Goal: Transaction & Acquisition: Purchase product/service

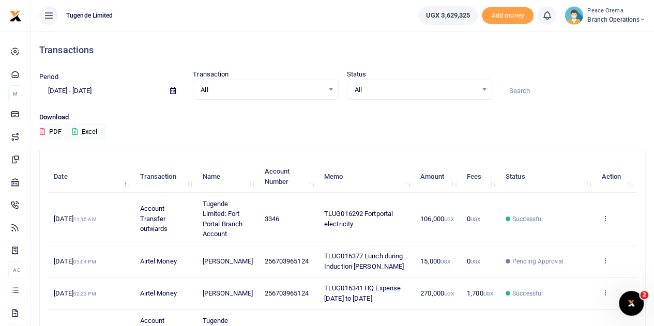
click at [517, 94] on input at bounding box center [573, 91] width 145 height 18
paste input "TLUG-016292"
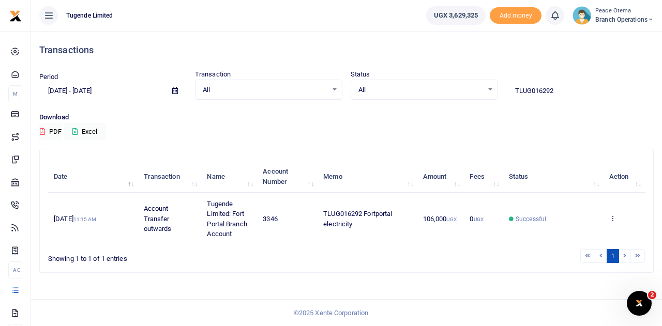
drag, startPoint x: 565, startPoint y: 92, endPoint x: 477, endPoint y: 104, distance: 89.3
click at [477, 104] on div "Period [DATE] - [DATE] Transaction All Select an option... All Airtime Internet…" at bounding box center [346, 90] width 623 height 43
paste input "-016033"
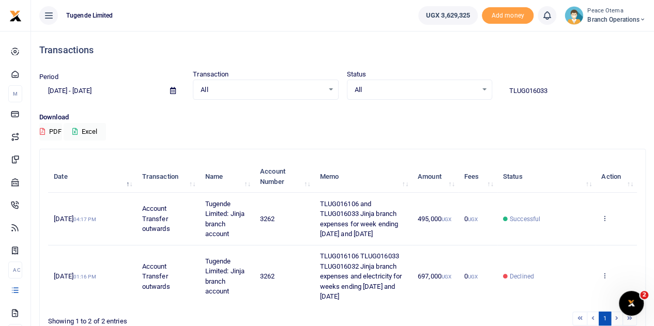
drag, startPoint x: 550, startPoint y: 91, endPoint x: 488, endPoint y: 99, distance: 62.7
click at [488, 99] on div "Period 07/30/2025 - 08/28/2025 Transaction All Select an option... All Airtime …" at bounding box center [342, 90] width 615 height 43
paste input "-016260"
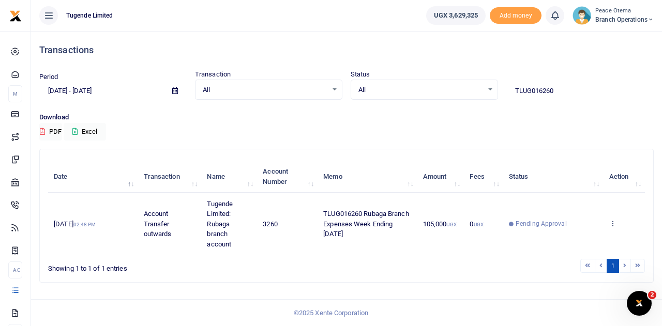
drag, startPoint x: 555, startPoint y: 96, endPoint x: 491, endPoint y: 93, distance: 64.2
click at [491, 93] on div "Period 07/30/2025 - 08/28/2025 Transaction All Select an option... All Airtime …" at bounding box center [346, 84] width 623 height 31
paste input "-016199"
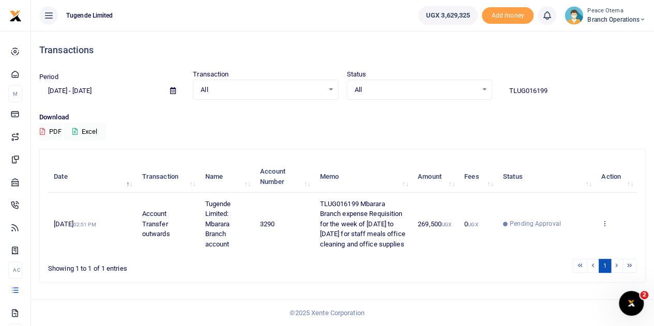
drag, startPoint x: 558, startPoint y: 87, endPoint x: 444, endPoint y: 88, distance: 113.8
click at [444, 88] on div "Period 07/30/2025 - 08/28/2025 Transaction All Select an option... All Airtime …" at bounding box center [342, 84] width 615 height 31
paste input "-016216"
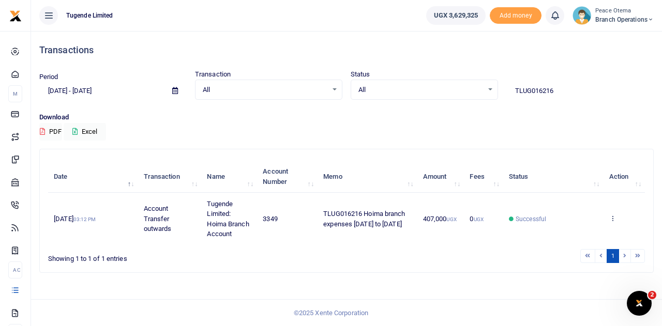
drag, startPoint x: 559, startPoint y: 91, endPoint x: 477, endPoint y: 96, distance: 81.9
click at [477, 96] on div "Period 07/30/2025 - 08/28/2025 Transaction All Select an option... All Airtime …" at bounding box center [346, 84] width 623 height 31
paste input "-016192"
drag, startPoint x: 565, startPoint y: 91, endPoint x: 453, endPoint y: 88, distance: 111.7
click at [453, 88] on div "Period 07/30/2025 - 08/28/2025 Transaction All Select an option... All Airtime …" at bounding box center [346, 84] width 623 height 31
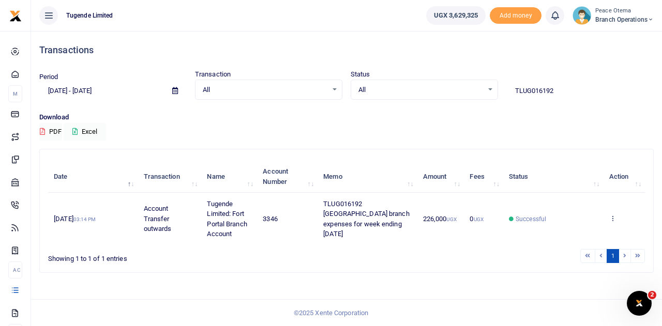
paste input "-016033"
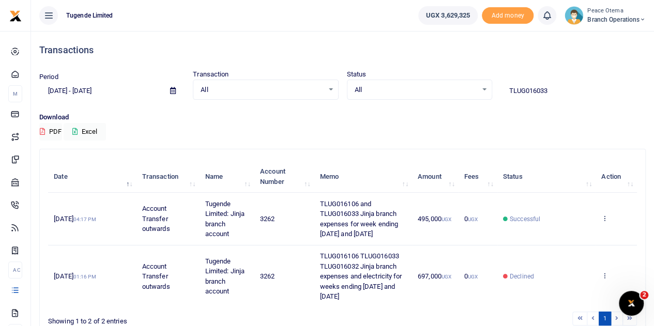
drag, startPoint x: 552, startPoint y: 91, endPoint x: 437, endPoint y: 69, distance: 117.0
click at [437, 69] on div "Period [DATE] - [DATE] Transaction All Select an option... All Airtime Internet…" at bounding box center [342, 84] width 615 height 31
paste input "-016116"
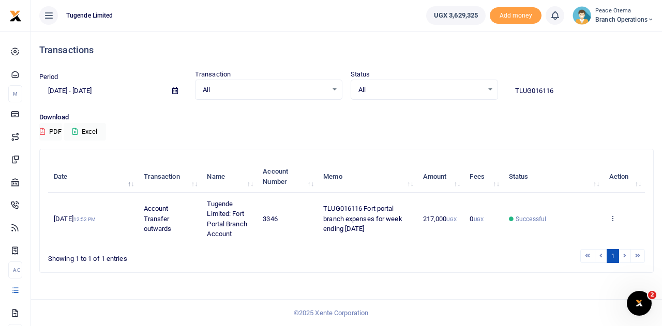
drag, startPoint x: 561, startPoint y: 89, endPoint x: 453, endPoint y: 98, distance: 107.9
click at [453, 98] on div "Period 07/30/2025 - 08/28/2025 Transaction All Select an option... All Airtime …" at bounding box center [346, 84] width 623 height 31
paste input "-016341"
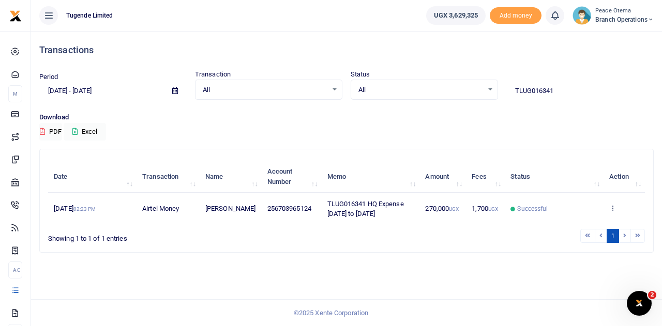
type input "TLUG016341"
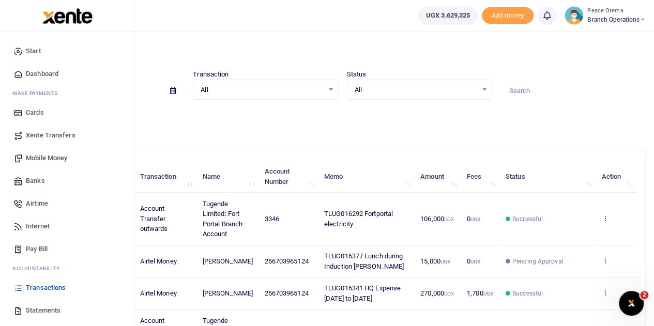
click at [44, 162] on span "Mobile Money" at bounding box center [46, 158] width 41 height 10
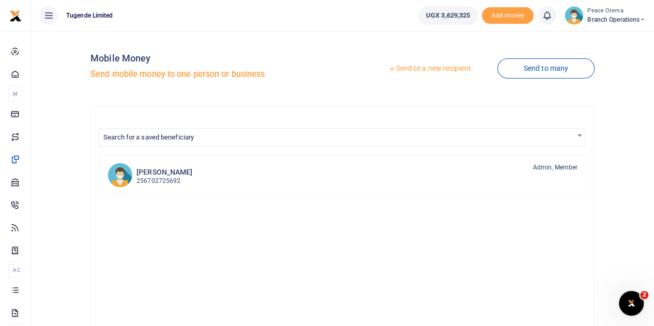
click at [388, 71] on icon at bounding box center [391, 68] width 7 height 7
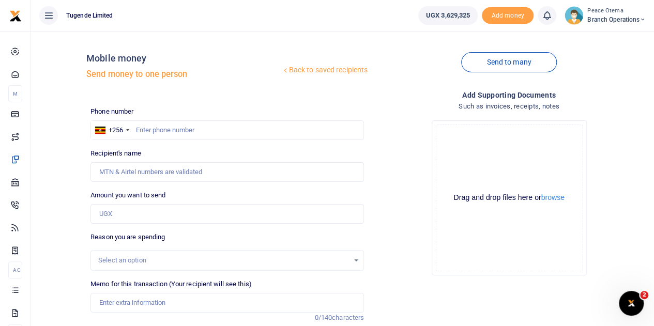
click at [147, 129] on div at bounding box center [327, 163] width 654 height 326
click at [147, 129] on input "text" at bounding box center [228, 131] width 274 height 20
paste input "706213743"
type input "706213743"
click at [127, 212] on input "Amount you want to send" at bounding box center [228, 214] width 274 height 20
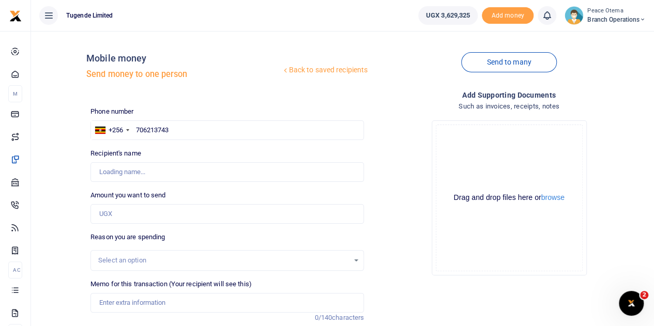
type input "Sharif Wacha"
click at [102, 229] on div "Phone number +256 Uganda +256 706213743 Phone is required. Recipient's name Fou…" at bounding box center [227, 265] width 282 height 317
click at [106, 215] on input "Amount you want to send" at bounding box center [228, 214] width 274 height 20
type input "40,000"
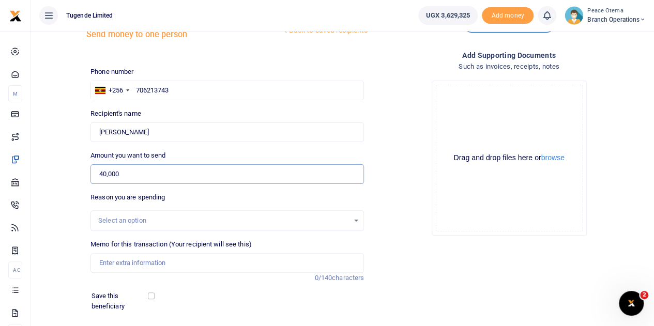
scroll to position [40, 0]
click at [110, 266] on input "Memo for this transaction (Your recipient will see this)" at bounding box center [228, 263] width 274 height 20
paste input "TLUG-016245"
click at [140, 261] on input "TLUG016245" at bounding box center [228, 263] width 274 height 20
click at [152, 264] on input "TLUG016245" at bounding box center [228, 263] width 274 height 20
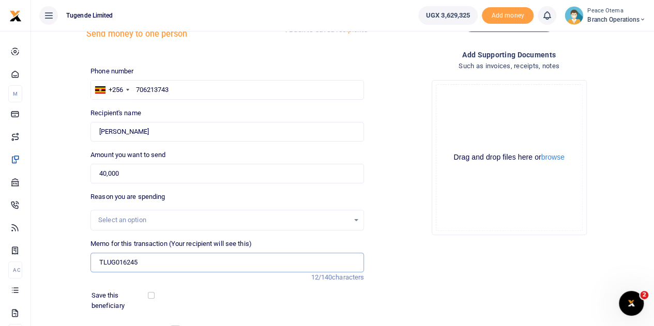
paste input "Iganga Office slashing requisition"
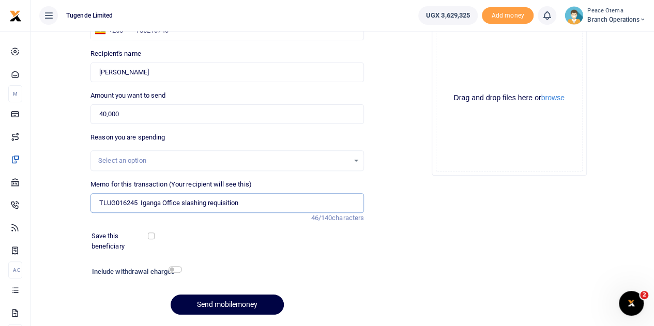
scroll to position [130, 0]
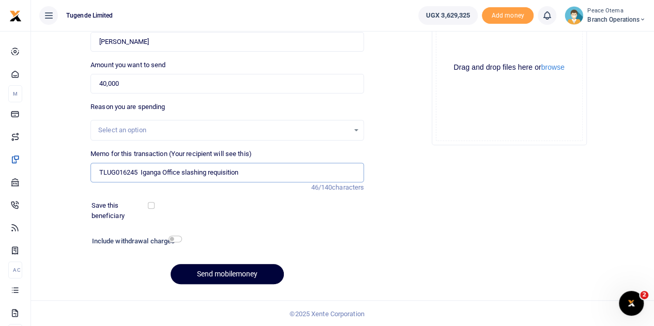
type input "TLUG016245 Iganga Office slashing requisition"
click at [188, 273] on button "Send mobilemoney" at bounding box center [227, 274] width 113 height 20
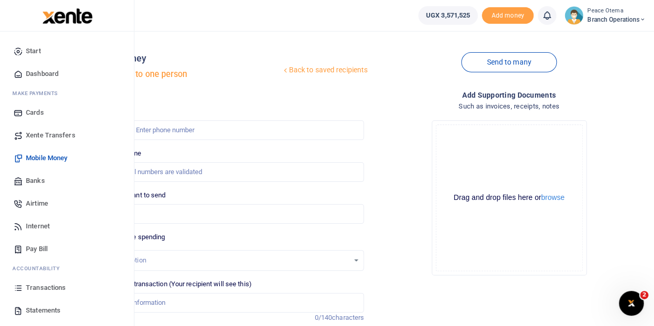
click at [42, 286] on span "Transactions" at bounding box center [46, 288] width 40 height 10
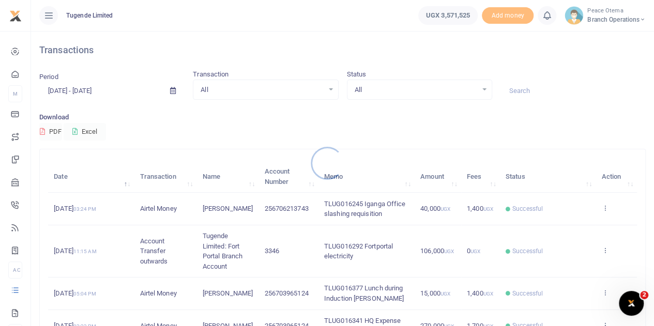
click at [518, 87] on div at bounding box center [327, 163] width 654 height 326
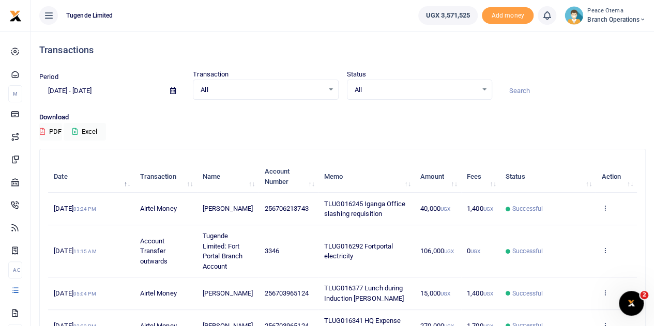
click at [518, 87] on div at bounding box center [327, 163] width 654 height 326
click at [515, 96] on input at bounding box center [573, 91] width 145 height 18
paste input "TLUG-016100"
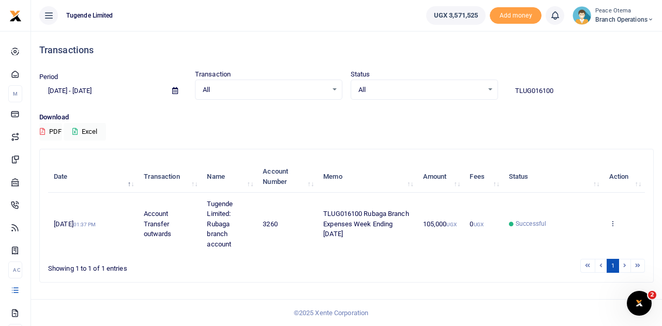
drag, startPoint x: 565, startPoint y: 92, endPoint x: 441, endPoint y: 91, distance: 124.1
click at [441, 91] on div "Period 07/30/2025 - 08/28/2025 Transaction All Select an option... All Airtime …" at bounding box center [346, 84] width 623 height 31
paste input "-016021"
drag, startPoint x: 559, startPoint y: 92, endPoint x: 442, endPoint y: 82, distance: 116.8
click at [442, 82] on div "Period 07/30/2025 - 08/28/2025 Transaction All Select an option... All Airtime …" at bounding box center [346, 84] width 623 height 31
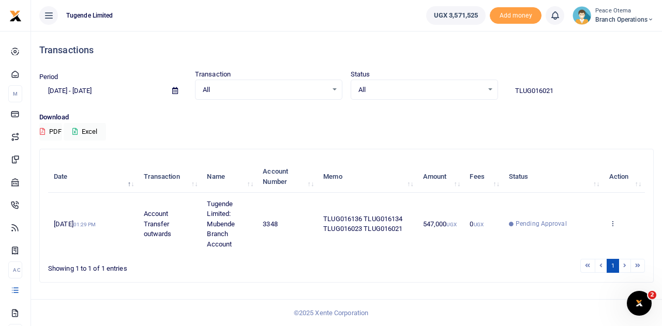
paste input "-016100"
type input "TLUG016100"
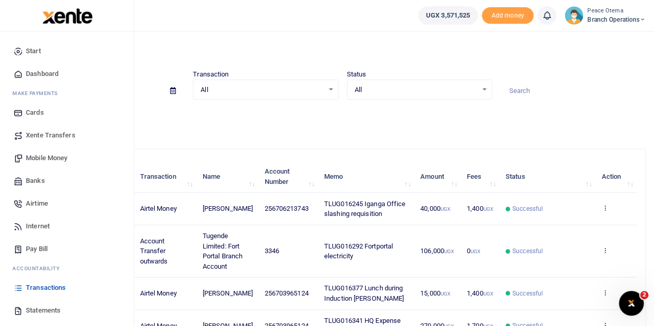
click at [37, 134] on span "Xente Transfers" at bounding box center [51, 135] width 50 height 10
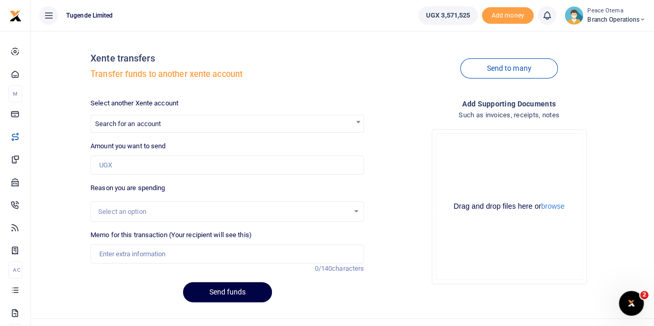
click at [180, 119] on div at bounding box center [327, 163] width 654 height 326
click at [180, 119] on span "Search for an account" at bounding box center [227, 123] width 273 height 16
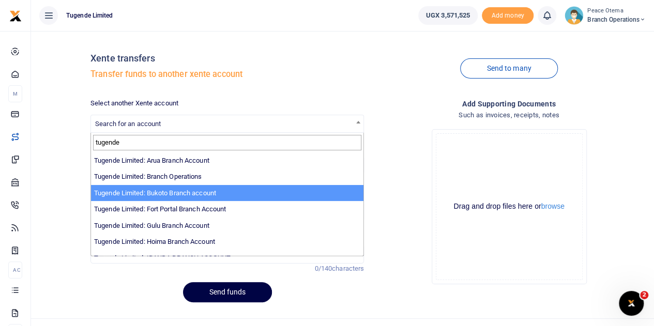
type input "tugende"
select select "3259"
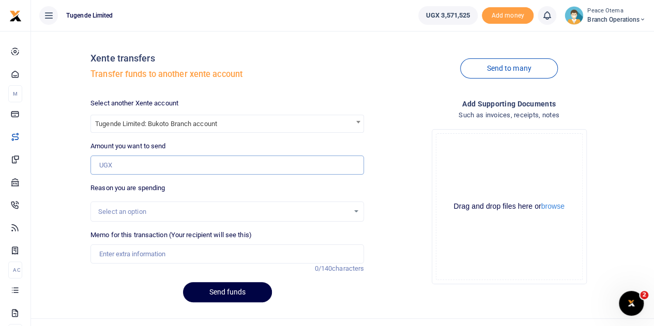
click at [109, 163] on input "Amount you want to send" at bounding box center [228, 166] width 274 height 20
paste input "195,000.00"
type input "195,000"
click at [110, 259] on input "Memo for this transaction (Your recipient will see this)" at bounding box center [228, 255] width 274 height 20
paste input "TLUG-016332"
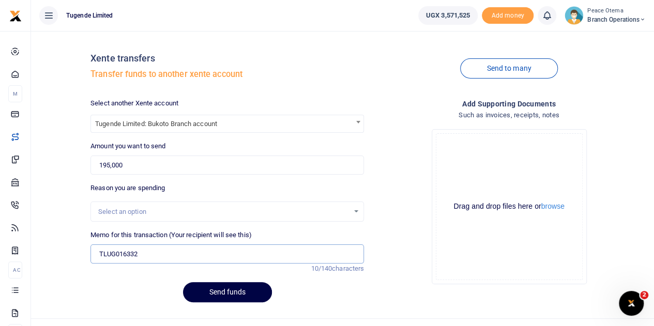
click at [159, 254] on input "TLUG016332" at bounding box center [228, 255] width 274 height 20
click at [184, 254] on input "TLUG016332 and" at bounding box center [228, 255] width 274 height 20
paste input "TLUG-016331"
click at [208, 254] on input "TLUG016332 and TLUG016331" at bounding box center [228, 255] width 274 height 20
type input "TLUG016332 and TLUG016331"
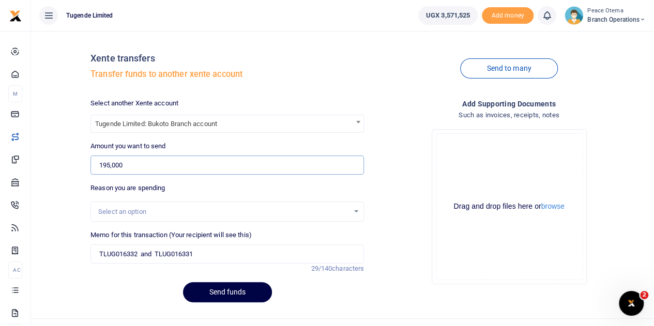
drag, startPoint x: 139, startPoint y: 158, endPoint x: 74, endPoint y: 160, distance: 64.2
click at [74, 160] on div "Xente transfers Transfer funds to another xente account Send to many Select ano…" at bounding box center [342, 175] width 615 height 272
paste input "35,000."
type input "135,000"
click at [157, 252] on input "TLUG016332 and TLUG016331" at bounding box center [228, 255] width 274 height 20
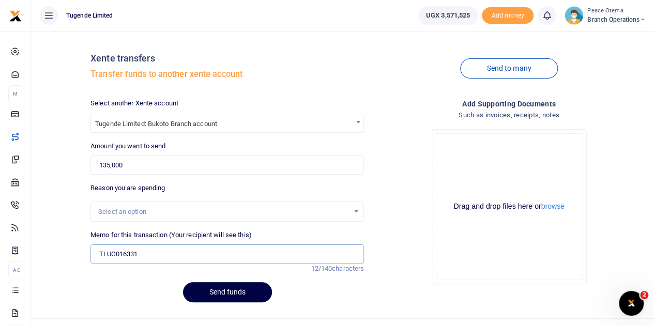
click at [157, 252] on input "TLUG016331" at bounding box center [228, 255] width 274 height 20
click at [159, 254] on input "TLUG016331" at bounding box center [228, 255] width 274 height 20
paste input "Bukoto Branch Expenses for weekending 23/08/25 and 30/08/25"
type input "TLUG016331 Bukoto Branch Expenses for weekending 23rd to 30th August 2025"
click at [215, 289] on button "Send funds" at bounding box center [227, 292] width 89 height 20
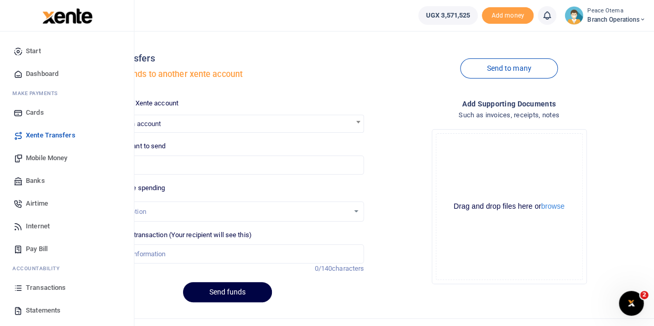
click at [29, 156] on span "Mobile Money" at bounding box center [46, 158] width 41 height 10
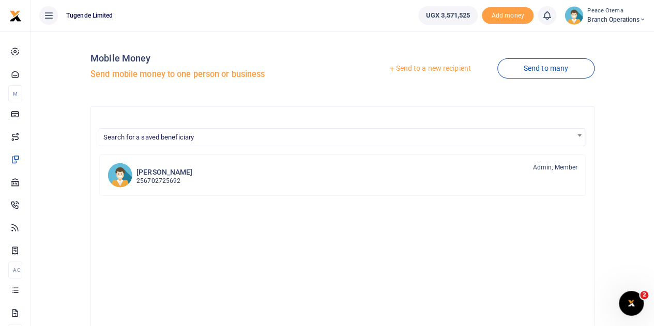
click at [388, 67] on icon at bounding box center [391, 68] width 7 height 7
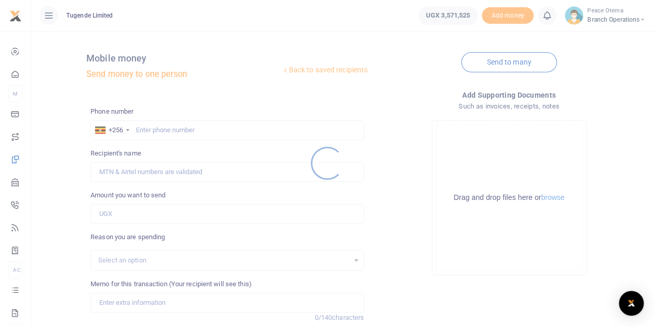
click at [149, 128] on div at bounding box center [327, 163] width 654 height 326
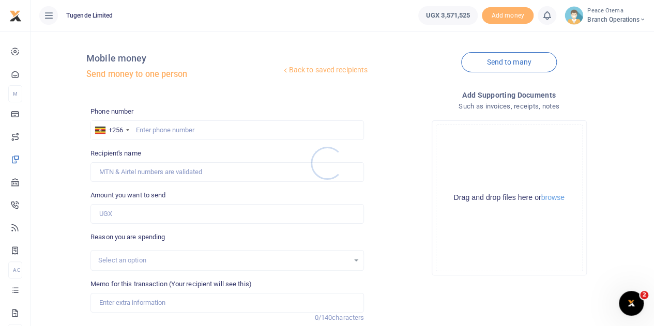
click at [149, 128] on div at bounding box center [327, 163] width 654 height 326
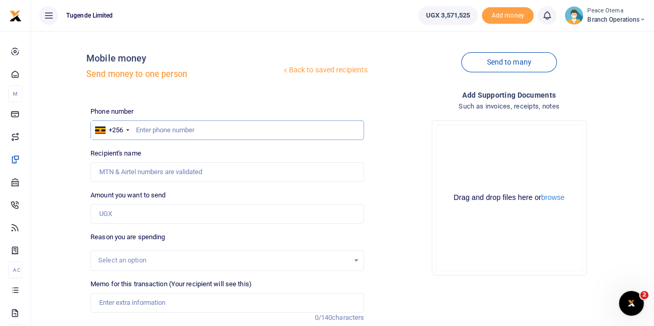
click at [149, 128] on input "text" at bounding box center [228, 131] width 274 height 20
paste input "701305927"
type input "701305927"
click at [117, 216] on input "Amount you want to send" at bounding box center [228, 214] width 274 height 20
type input "60,000"
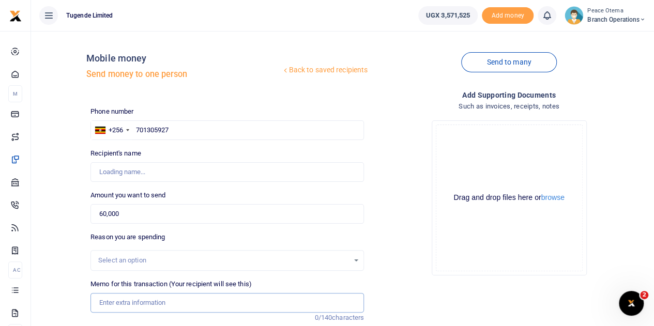
click at [136, 307] on input "Memo for this transaction (Your recipient will see this)" at bounding box center [228, 303] width 274 height 20
type input "Kamya Jobmuwonge"
click at [122, 299] on input "Memo for this transaction (Your recipient will see this)" at bounding box center [228, 303] width 274 height 20
paste input "TLUG-016332"
click at [148, 304] on input "TLUG016332" at bounding box center [228, 303] width 274 height 20
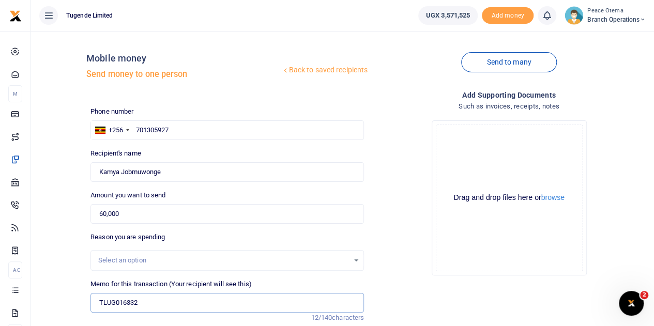
click at [146, 299] on input "TLUG016332" at bounding box center [228, 303] width 274 height 20
paste input "Bukoto Branch Expenses for slashing"
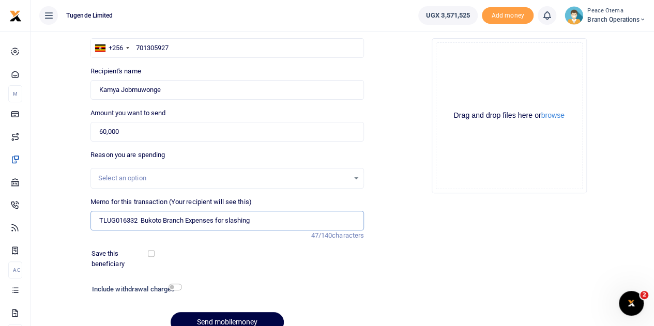
scroll to position [130, 0]
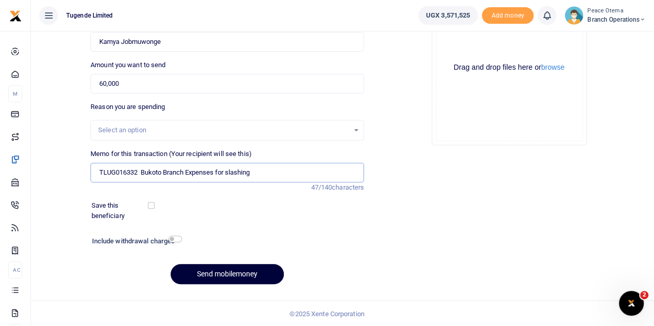
type input "TLUG016332 Bukoto Branch Expenses for slashing"
click at [209, 273] on button "Send mobilemoney" at bounding box center [227, 274] width 113 height 20
